Goal: Navigation & Orientation: Find specific page/section

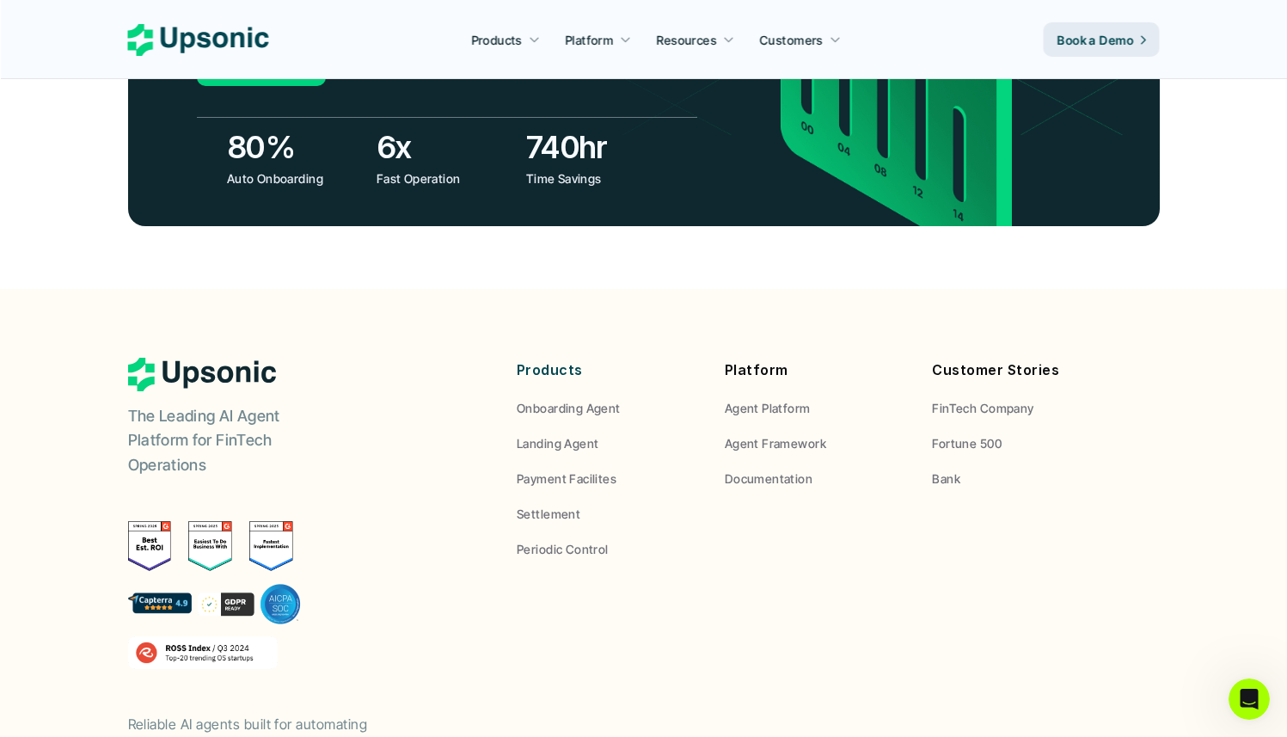
scroll to position [6332, 0]
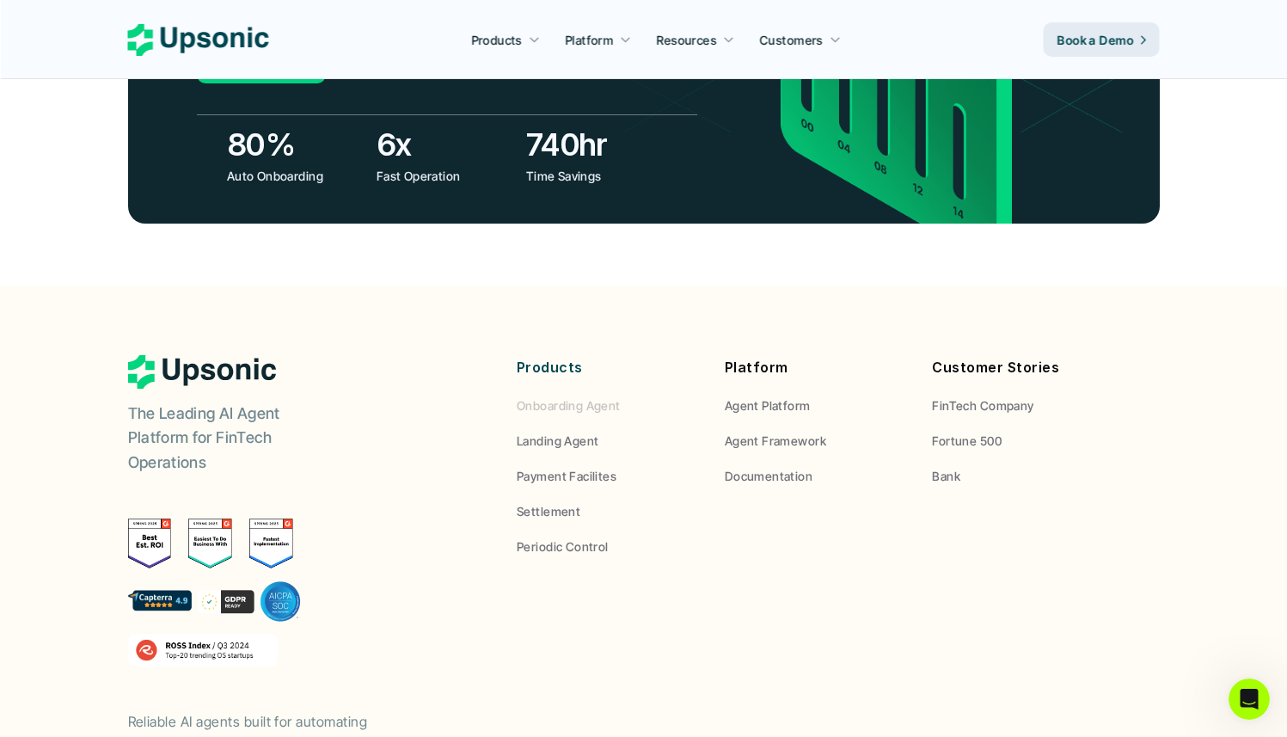
click at [550, 396] on p "Onboarding Agent" at bounding box center [569, 405] width 104 height 18
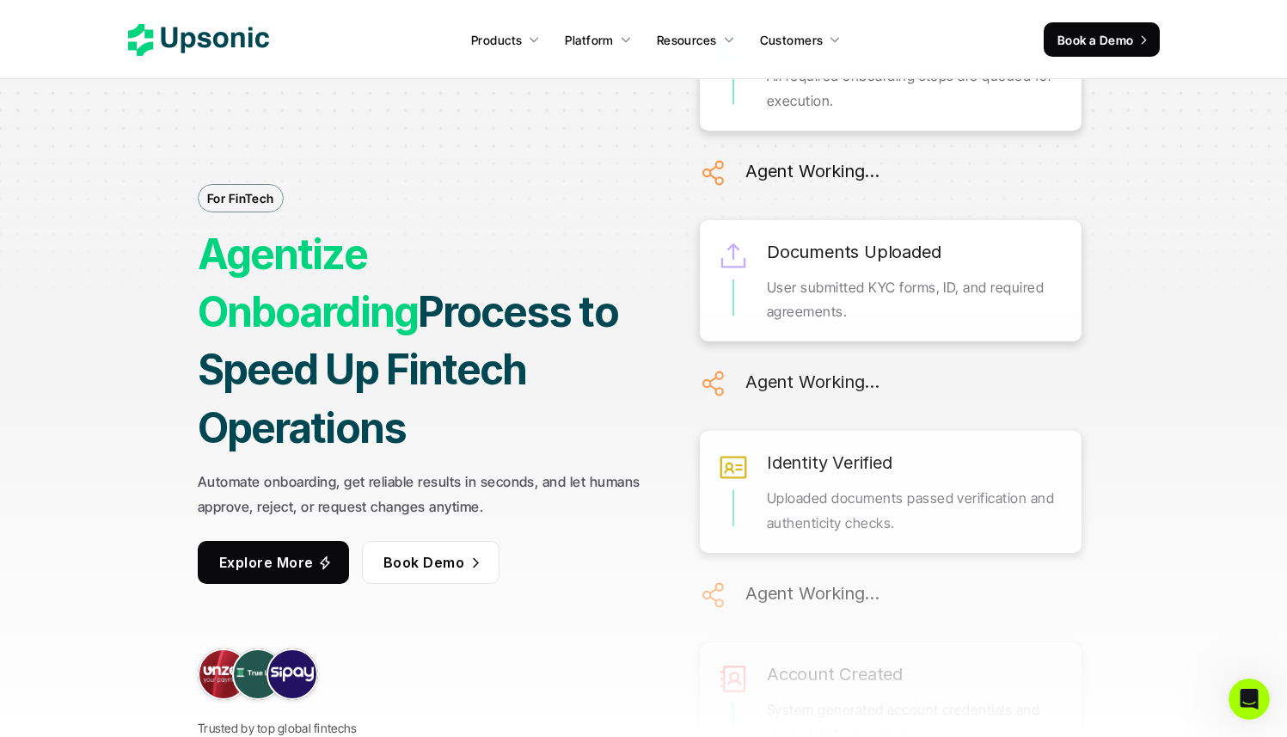
click at [226, 43] on use at bounding box center [198, 40] width 141 height 32
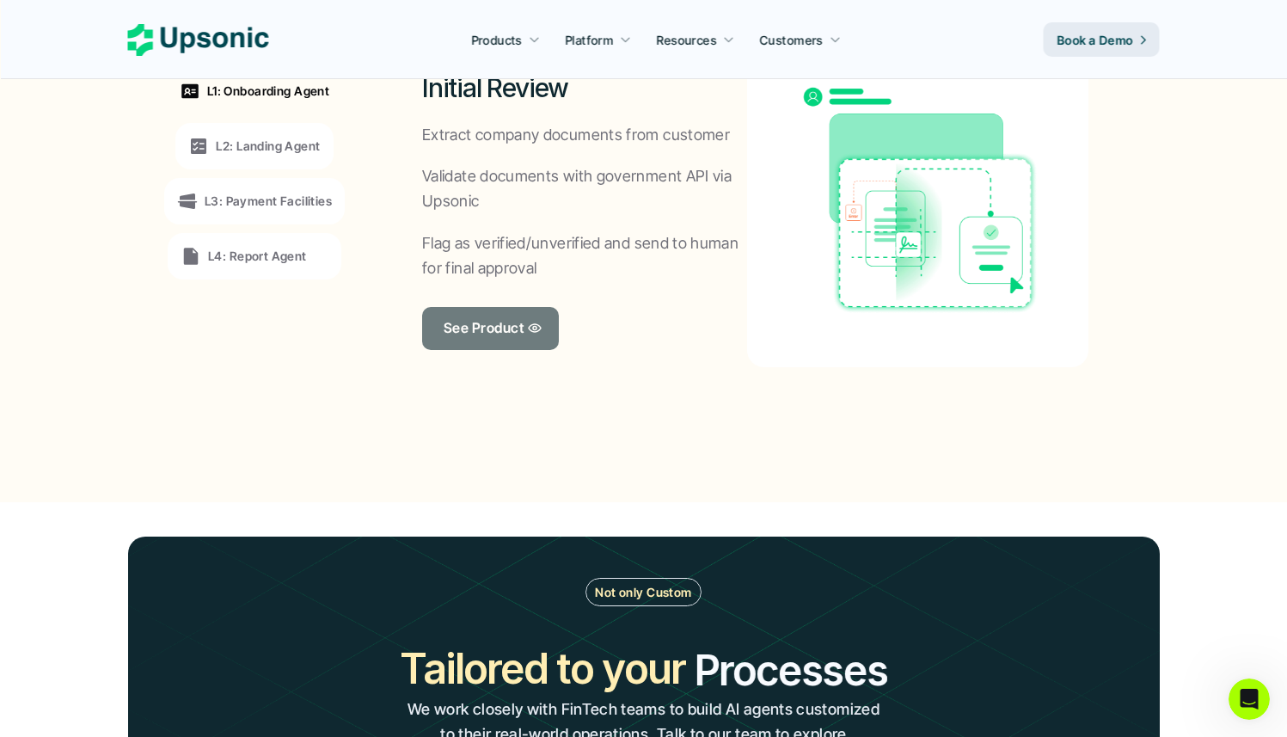
scroll to position [1471, 0]
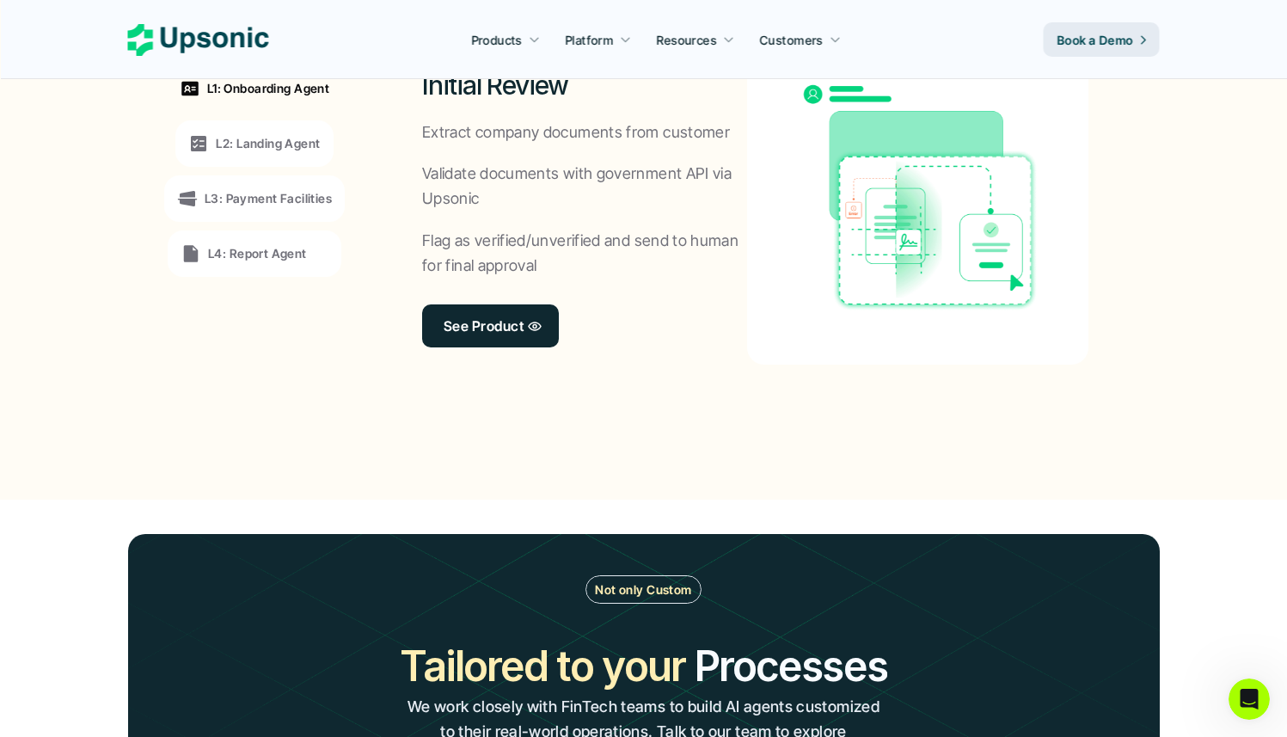
click at [270, 248] on p "L4: Report Agent" at bounding box center [257, 253] width 99 height 18
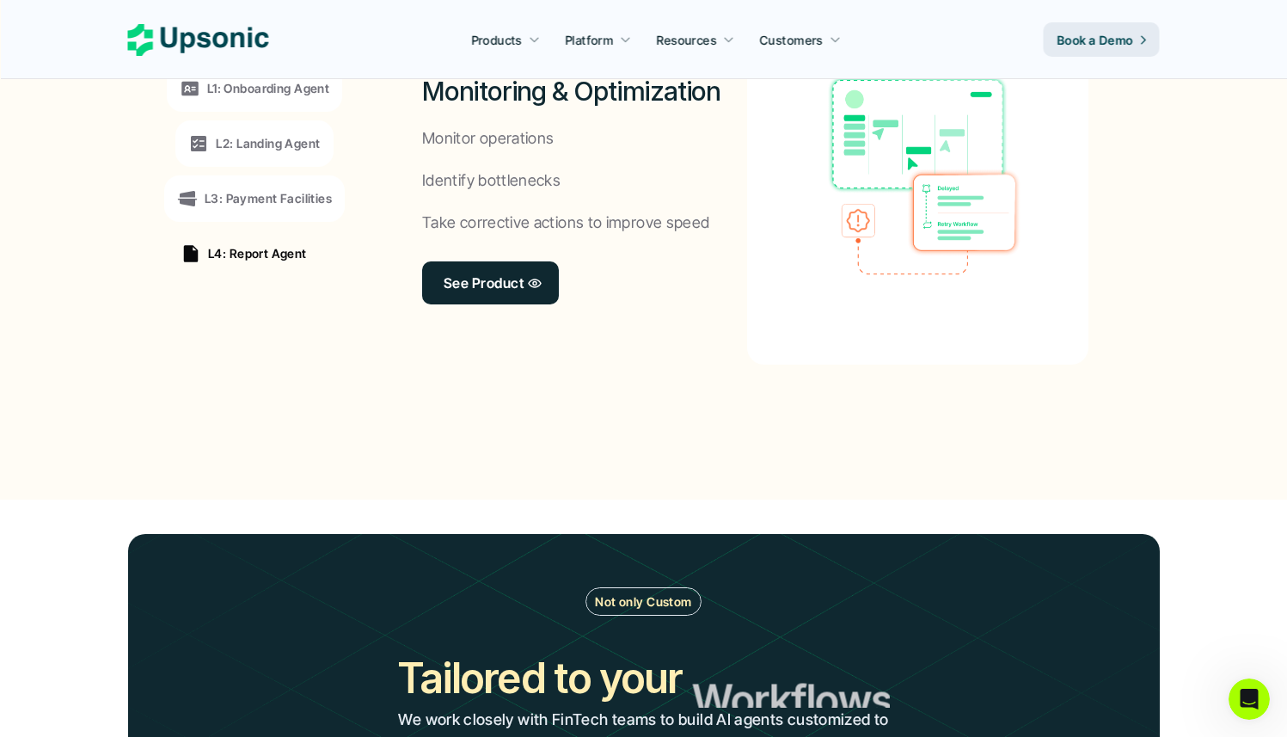
click at [316, 209] on div "L3: Payment Facilities" at bounding box center [254, 198] width 180 height 46
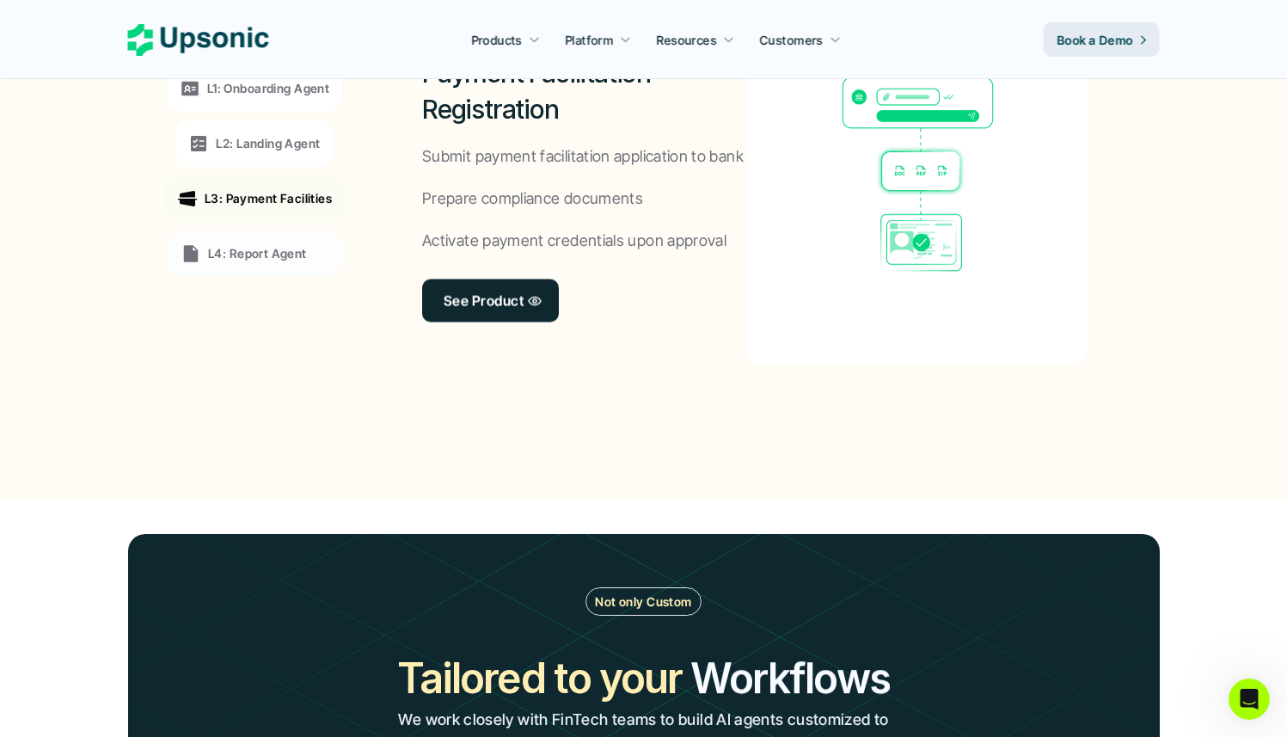
click at [323, 151] on div "L2: Landing Agent" at bounding box center [253, 143] width 157 height 46
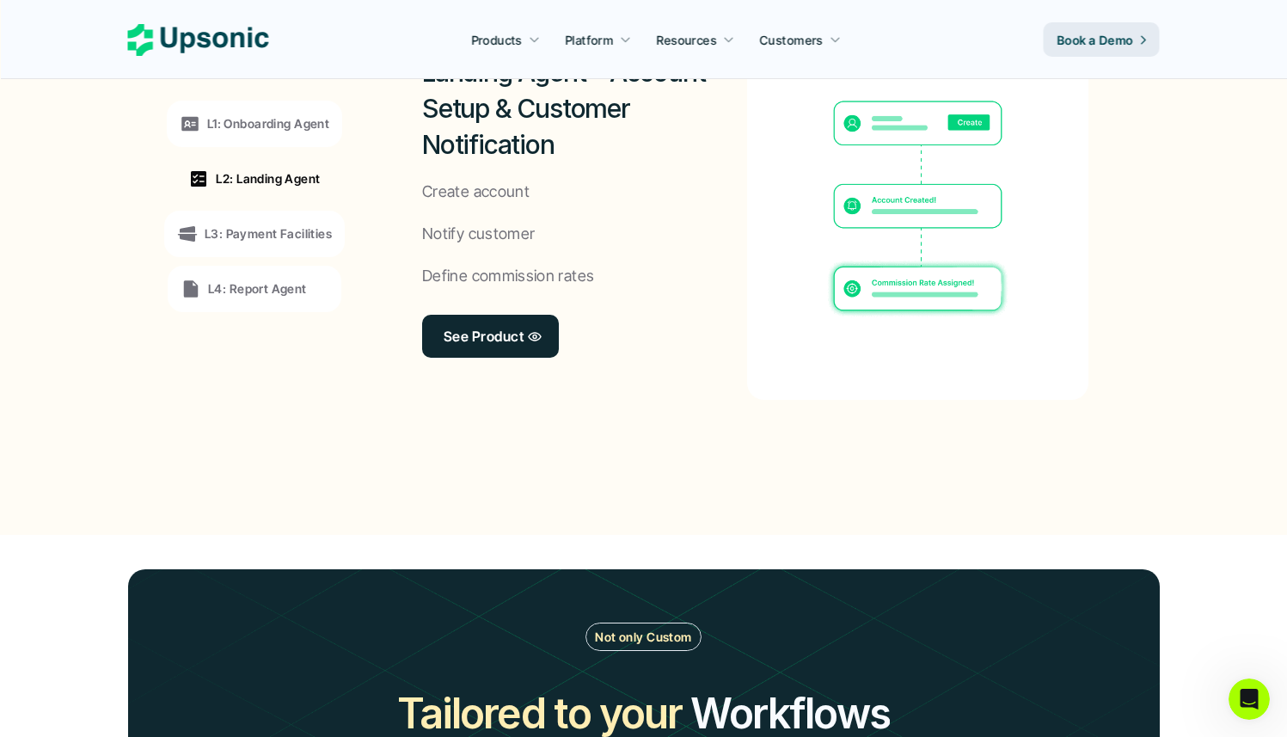
scroll to position [1435, 0]
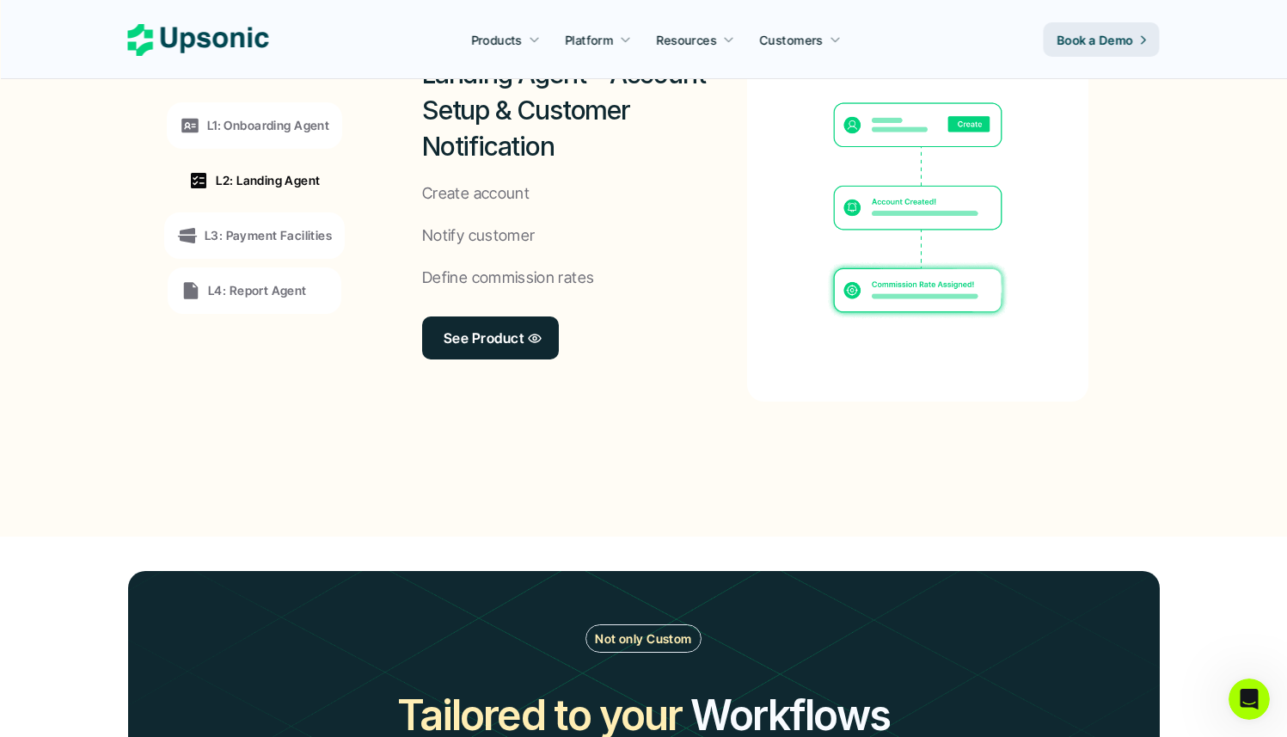
click at [302, 128] on p "L1: Onboarding Agent" at bounding box center [268, 125] width 122 height 18
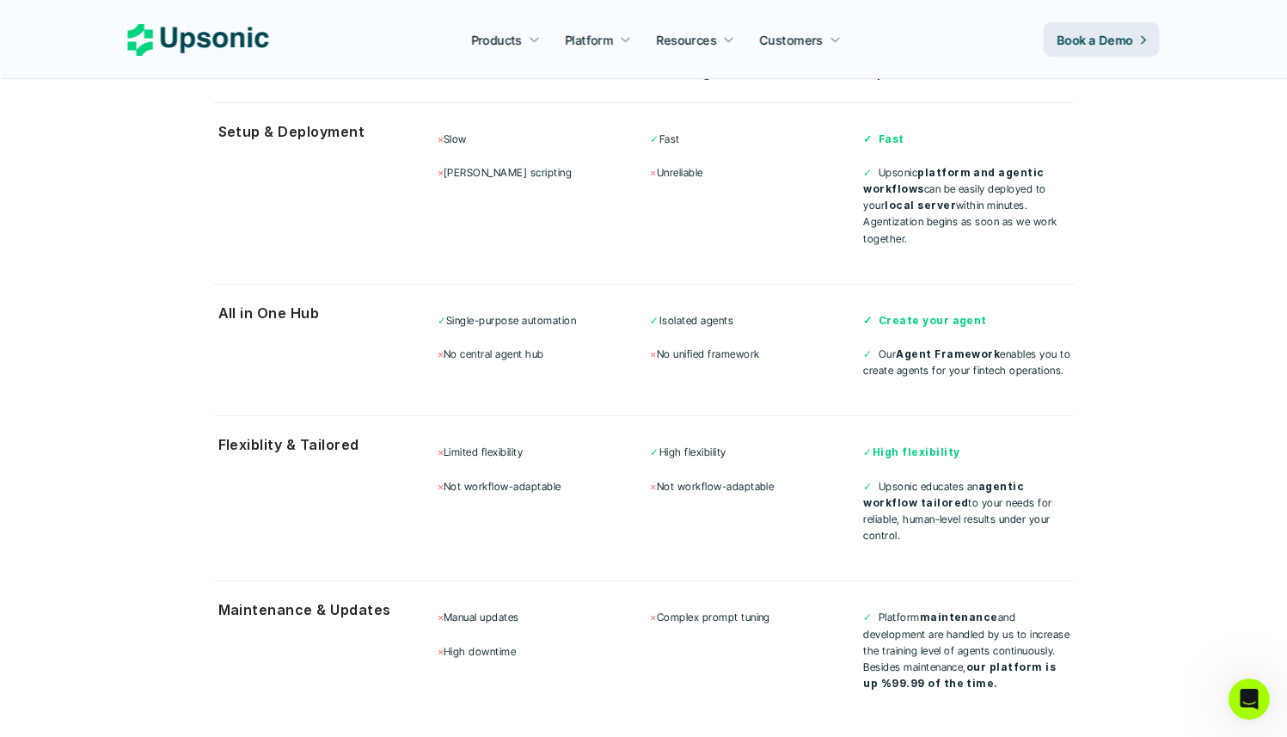
scroll to position [4831, 0]
